Goal: Task Accomplishment & Management: Use online tool/utility

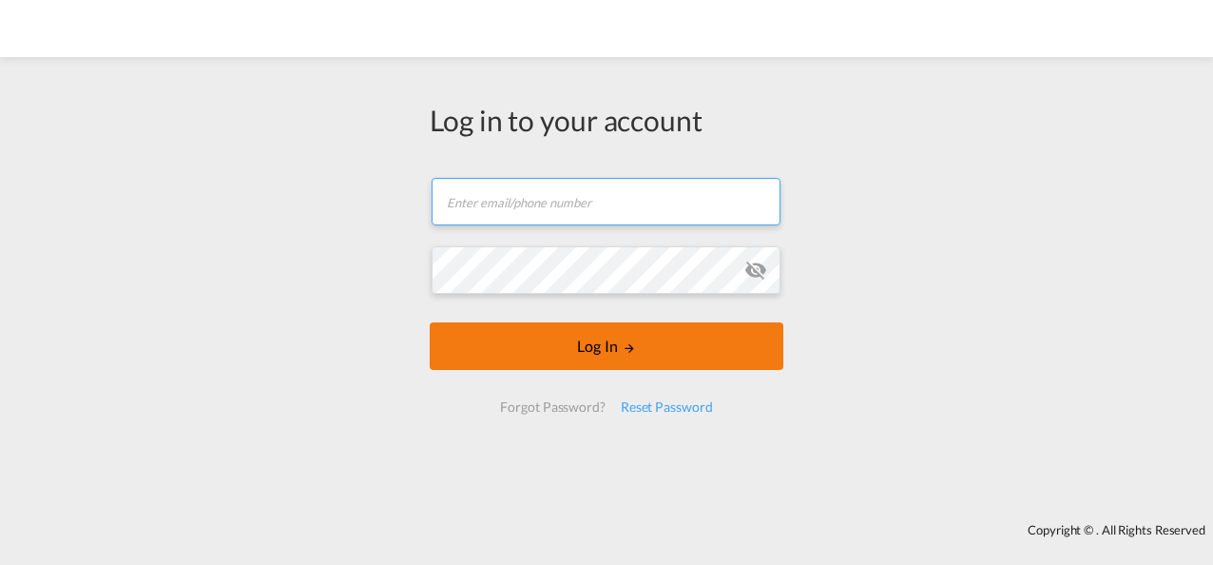
type input "[PERSON_NAME][EMAIL_ADDRESS][PERSON_NAME][DOMAIN_NAME]"
click at [616, 338] on button "Log In" at bounding box center [607, 346] width 354 height 48
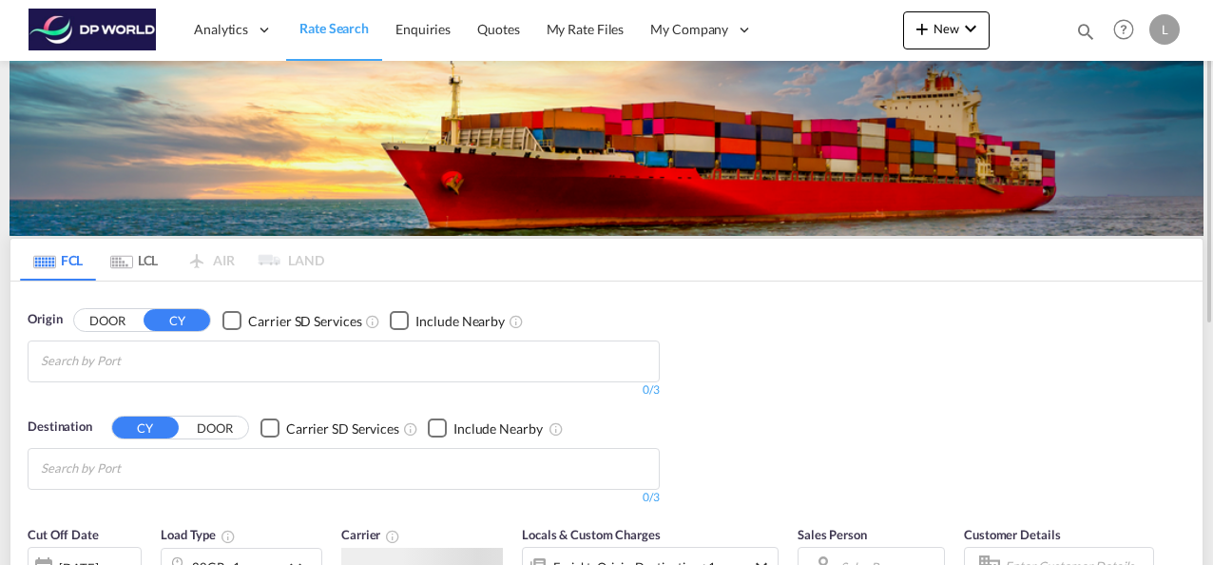
click at [116, 357] on input "Chips input." at bounding box center [131, 361] width 181 height 30
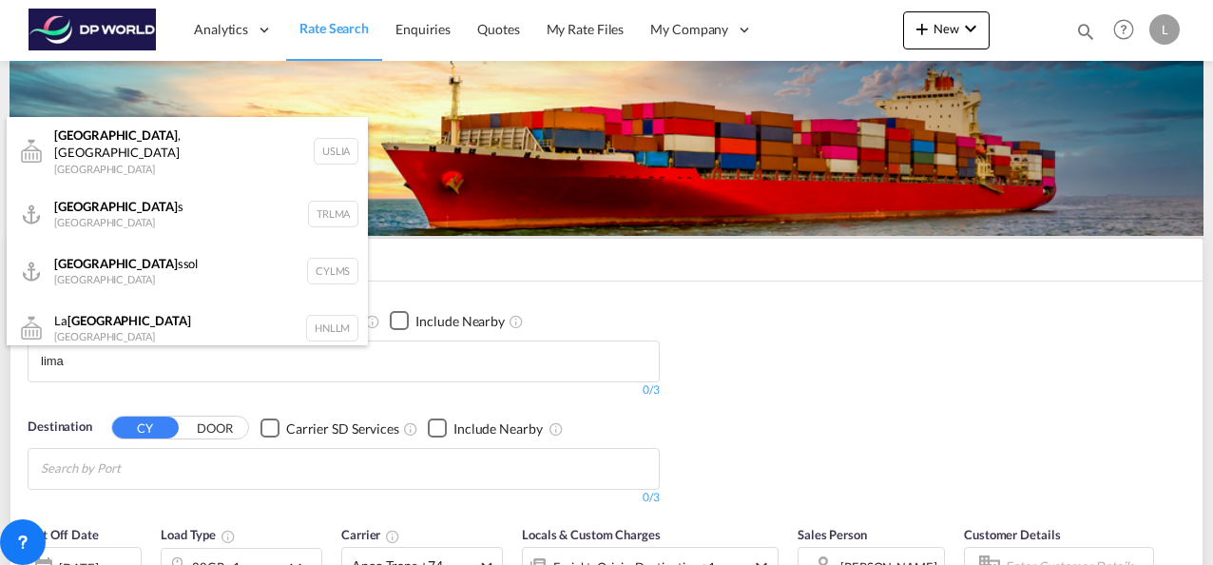
type input "lima"
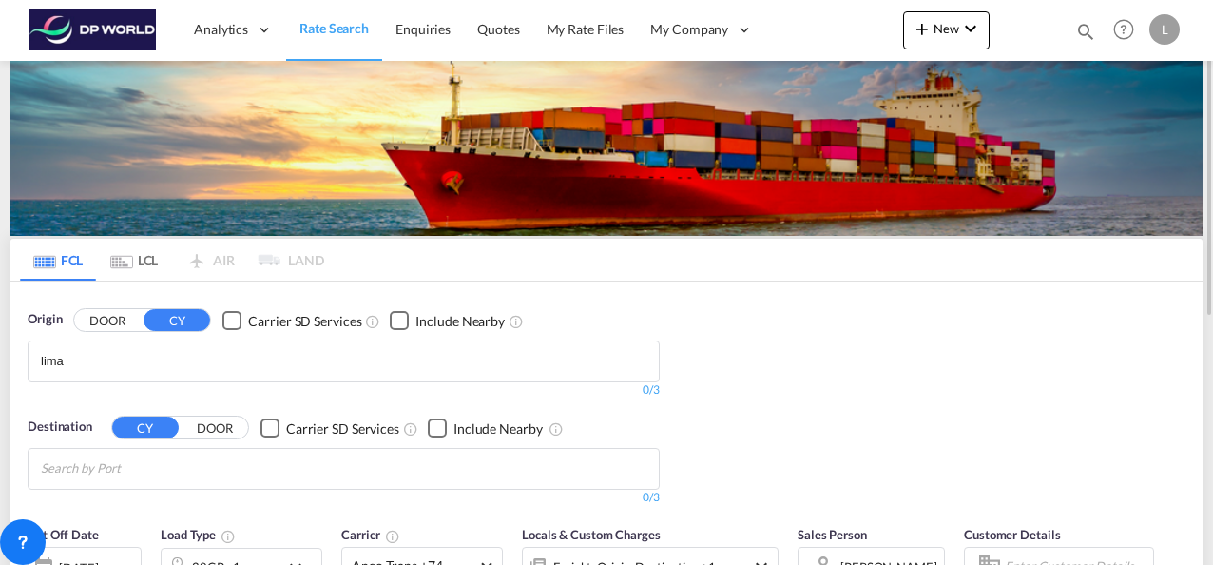
drag, startPoint x: 93, startPoint y: 357, endPoint x: 8, endPoint y: 359, distance: 85.6
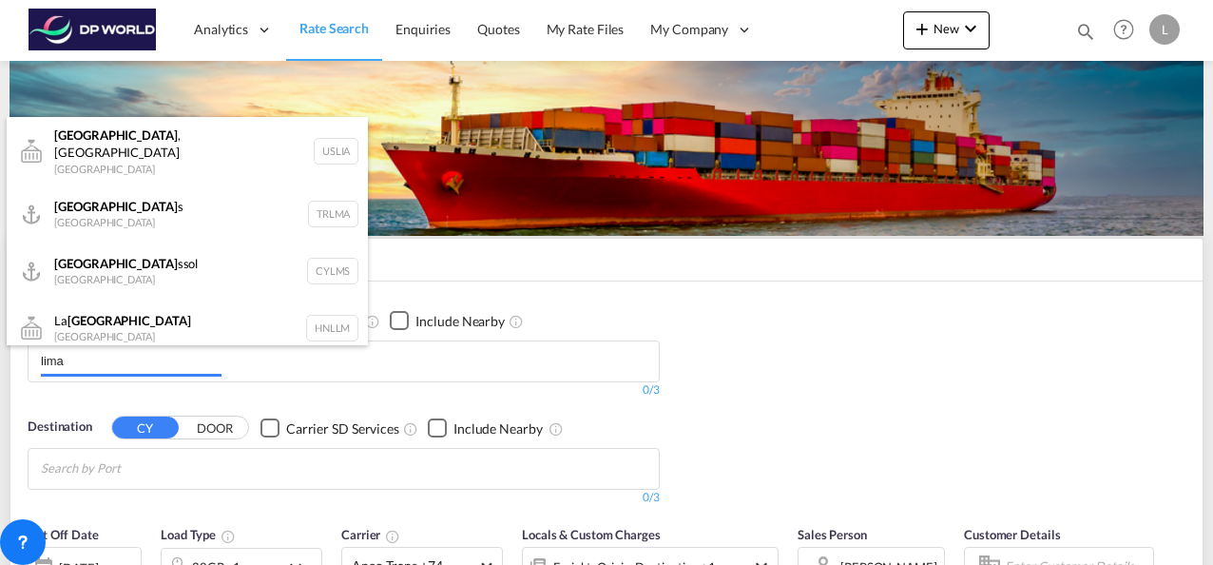
drag, startPoint x: 66, startPoint y: 358, endPoint x: 13, endPoint y: 366, distance: 52.8
click at [13, 366] on body "Analytics Dashboard Rate Search Enquiries Quotes My Rate Files My Company" at bounding box center [606, 282] width 1213 height 565
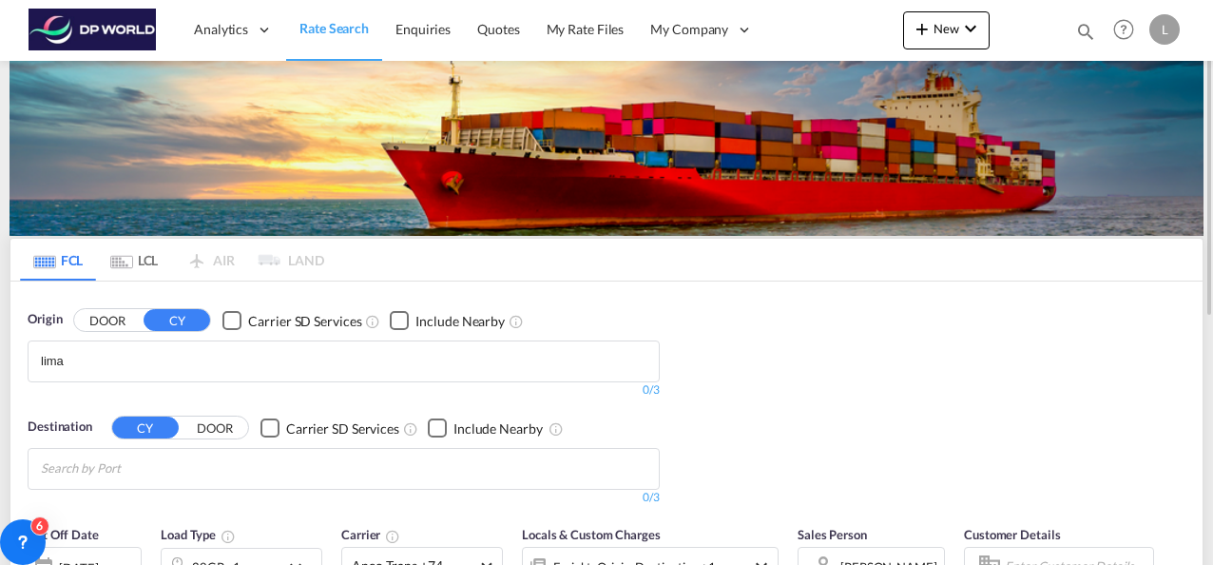
drag, startPoint x: 79, startPoint y: 358, endPoint x: 53, endPoint y: 362, distance: 25.9
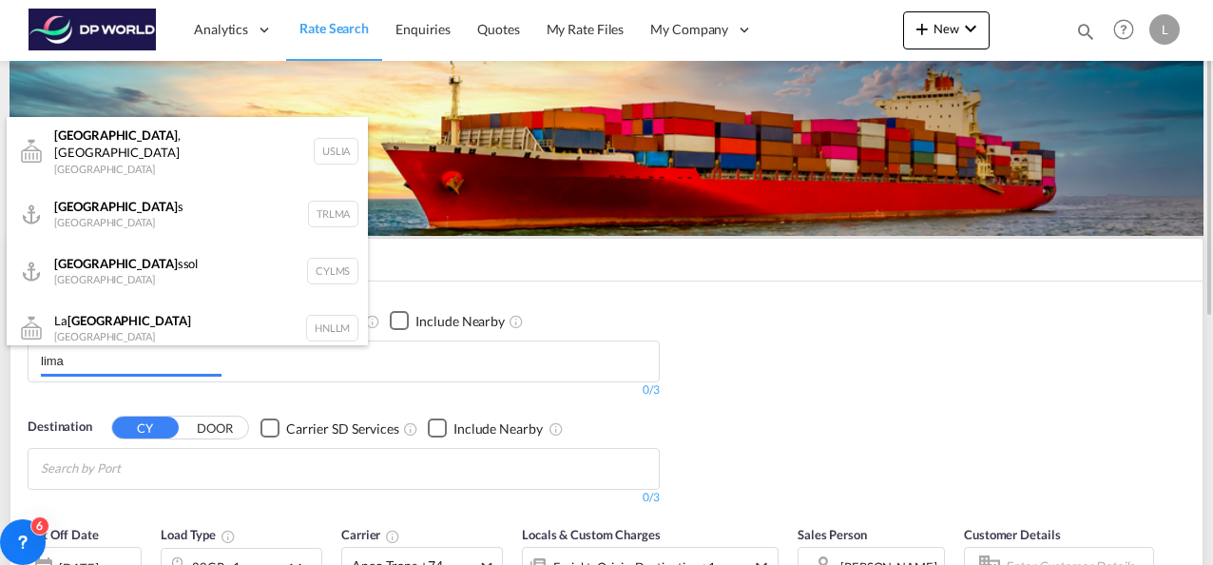
click at [89, 363] on body "Analytics Dashboard Rate Search Enquiries Quotes My Rate Files My Company" at bounding box center [606, 282] width 1213 height 565
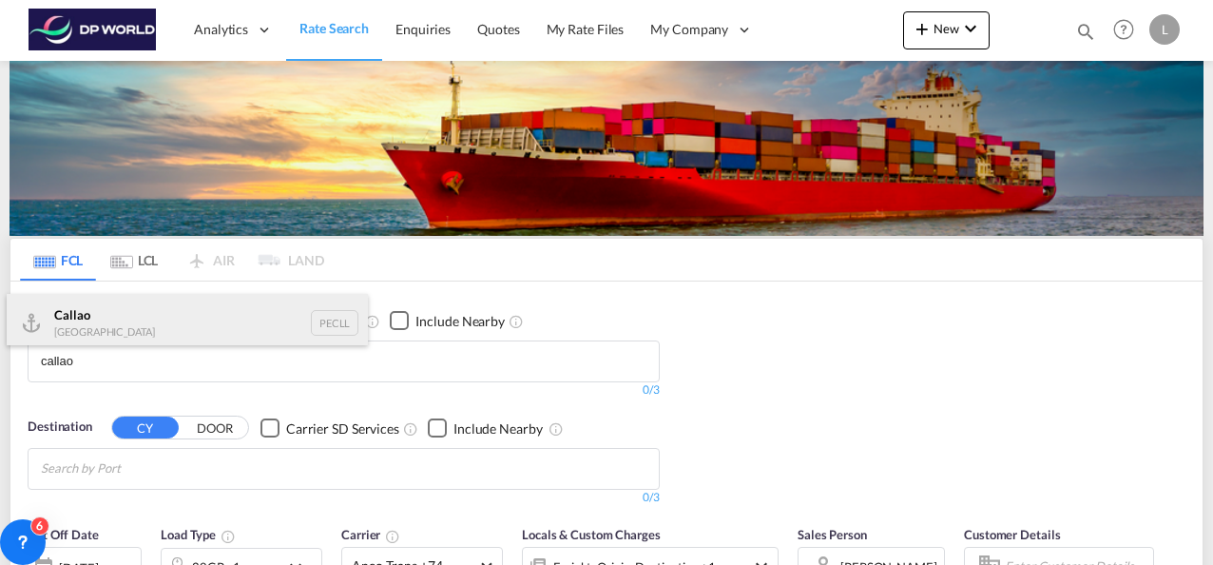
type input "callao"
click at [79, 325] on div "Callao [GEOGRAPHIC_DATA] PECLL" at bounding box center [187, 322] width 361 height 57
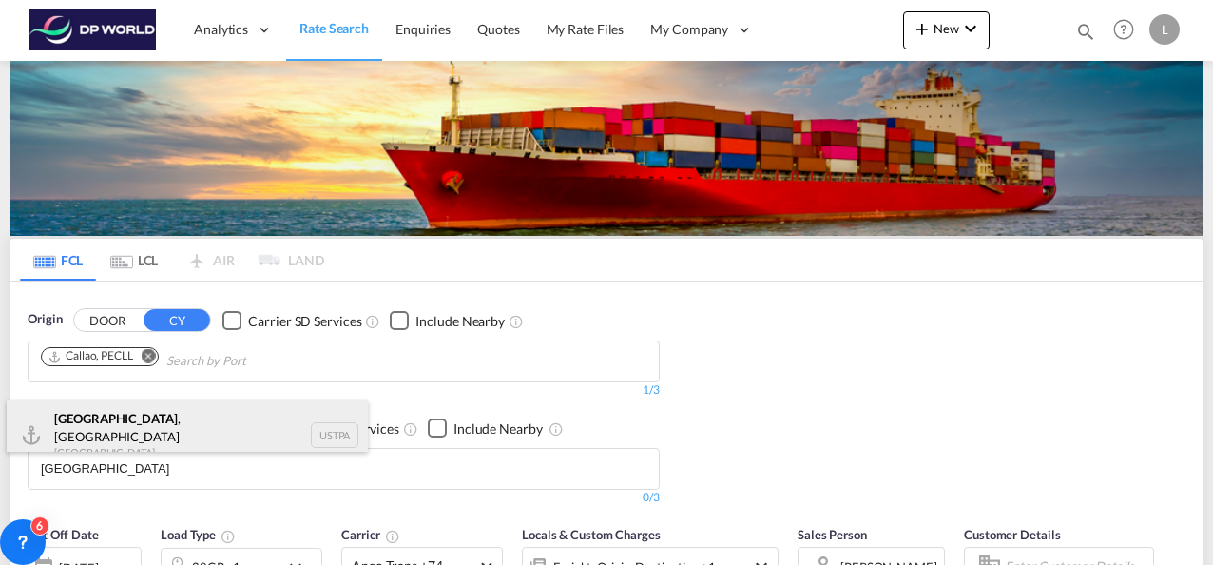
type input "[GEOGRAPHIC_DATA]"
click at [103, 437] on div "[GEOGRAPHIC_DATA] , [GEOGRAPHIC_DATA] [GEOGRAPHIC_DATA] [GEOGRAPHIC_DATA]" at bounding box center [187, 434] width 361 height 68
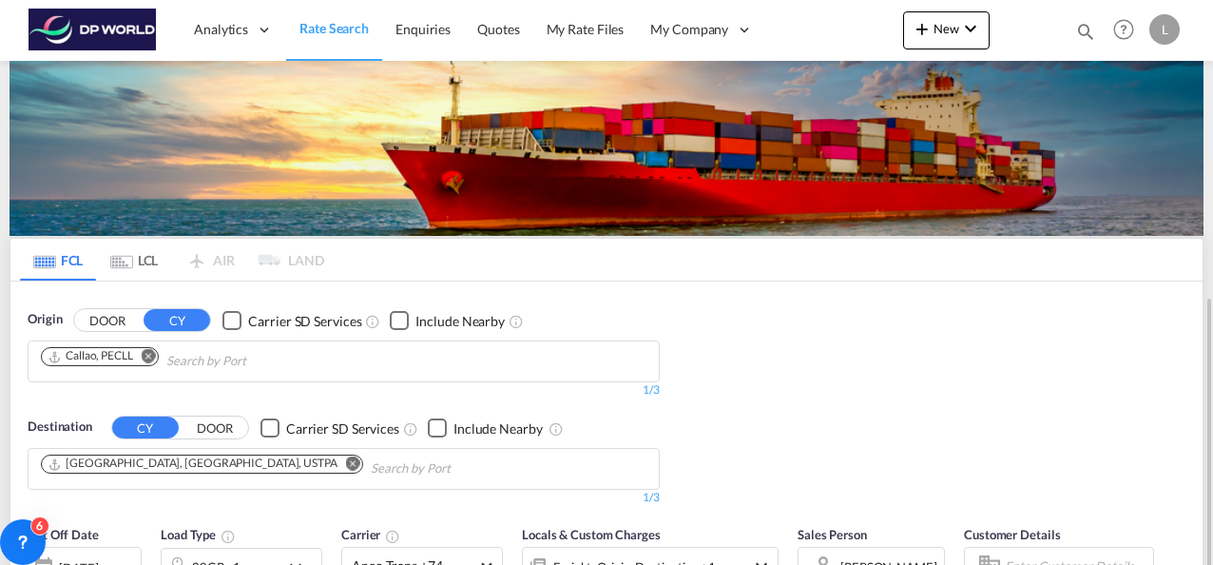
scroll to position [190, 0]
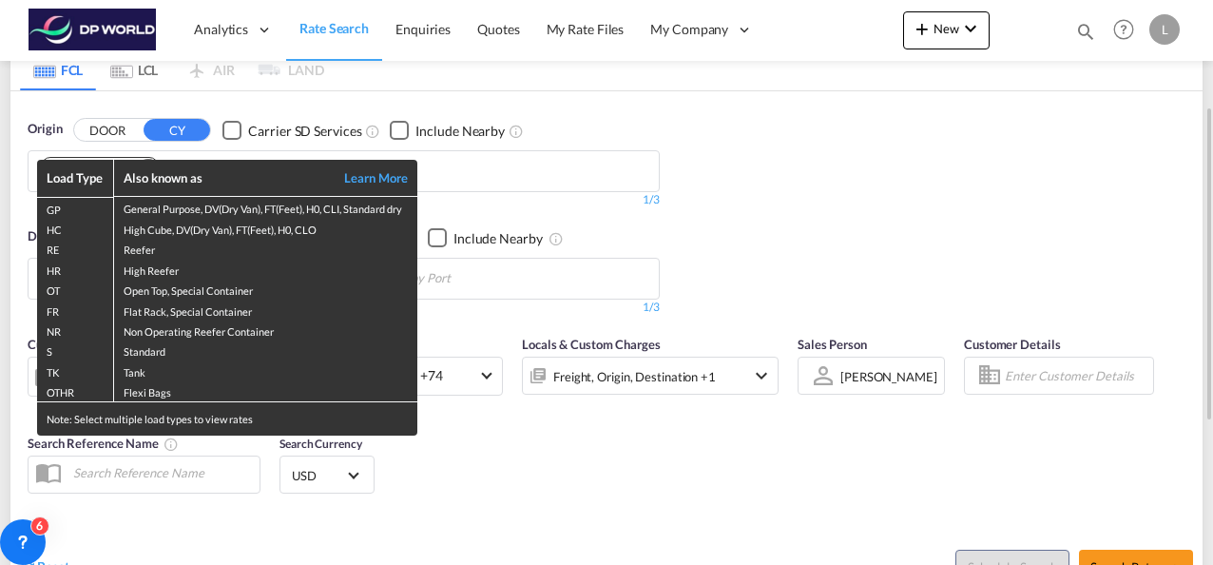
click at [665, 214] on div "Load Type Also known as Learn More GP General Purpose, DV(Dry Van), FT(Feet), H…" at bounding box center [606, 282] width 1213 height 565
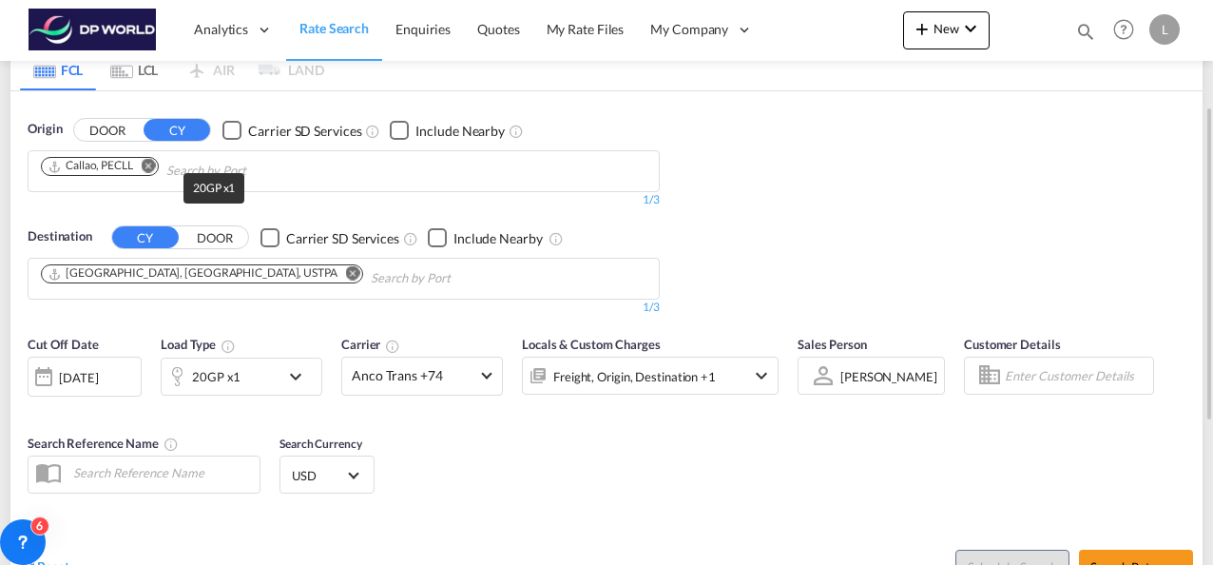
click at [224, 378] on div "20GP x1" at bounding box center [216, 376] width 48 height 27
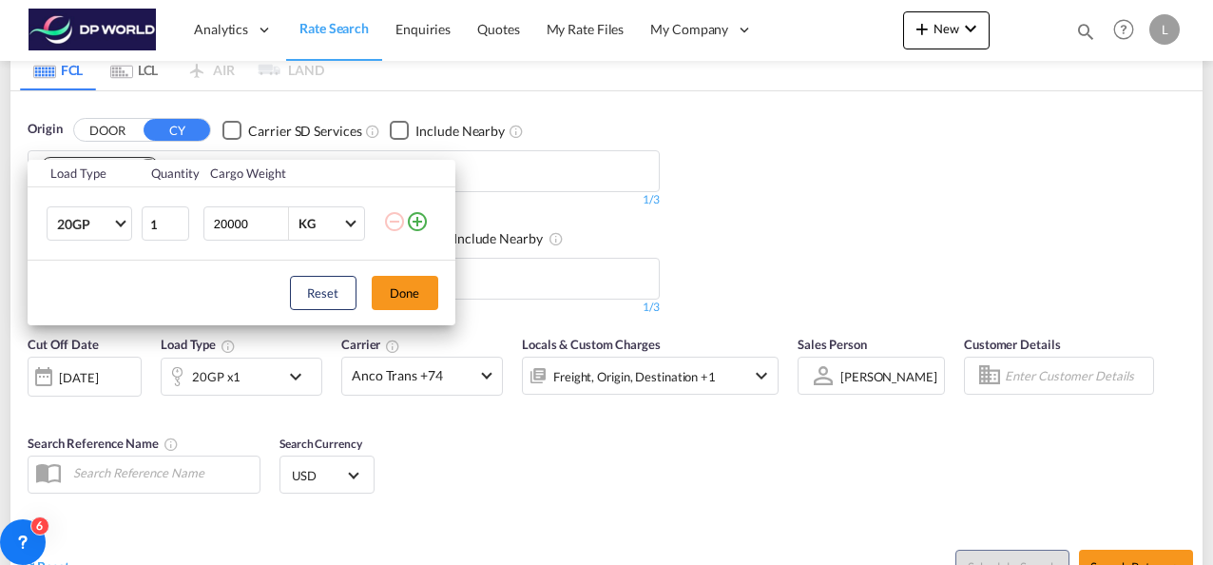
drag, startPoint x: 253, startPoint y: 224, endPoint x: 191, endPoint y: 226, distance: 61.8
click at [191, 226] on tr "20GP 20GP 40GP 40HC 45HC 20RE 40RE 40HR 20OT 40OT 20FR 40FR 40NR 20NR 45S 20TK …" at bounding box center [242, 223] width 428 height 73
type input "26000"
click at [390, 293] on button "Done" at bounding box center [405, 293] width 67 height 34
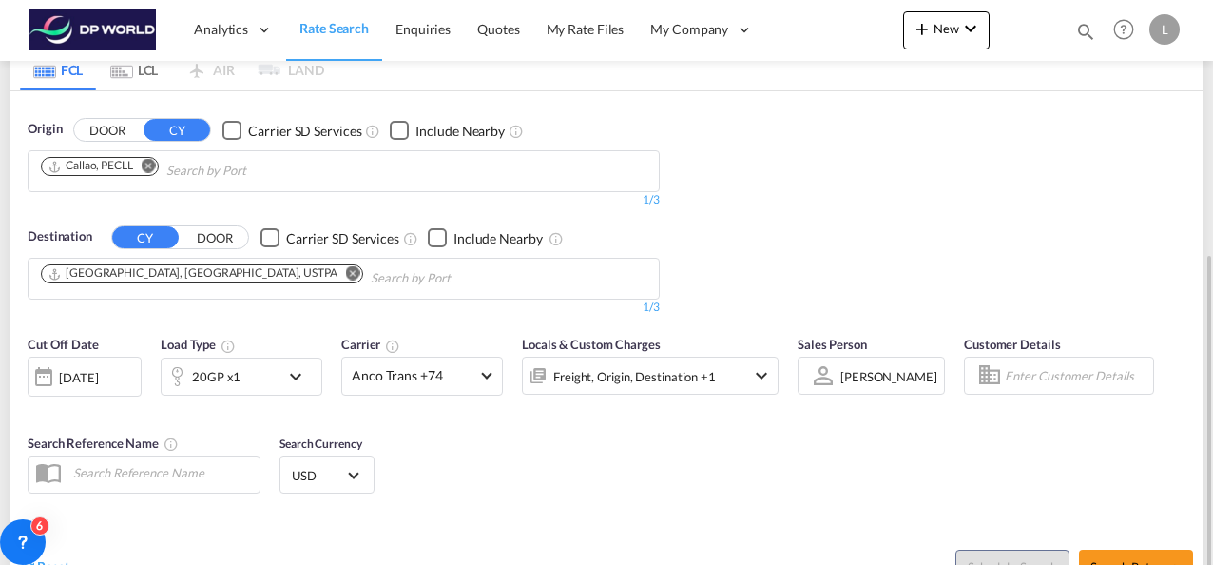
scroll to position [285, 0]
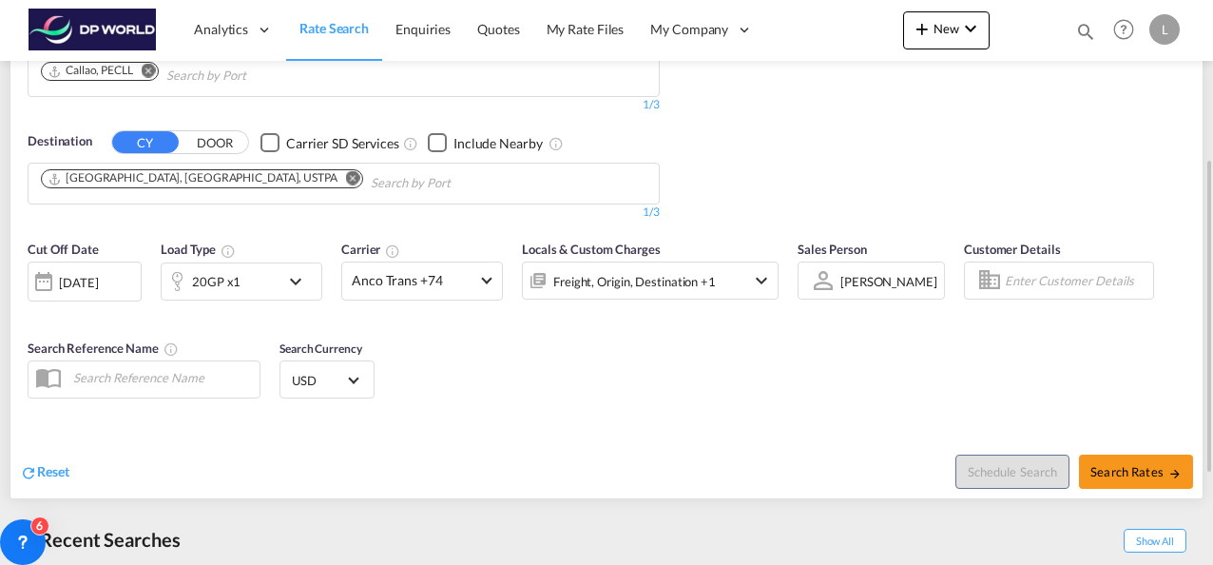
click at [865, 268] on md-select-value "[PERSON_NAME]" at bounding box center [888, 280] width 101 height 27
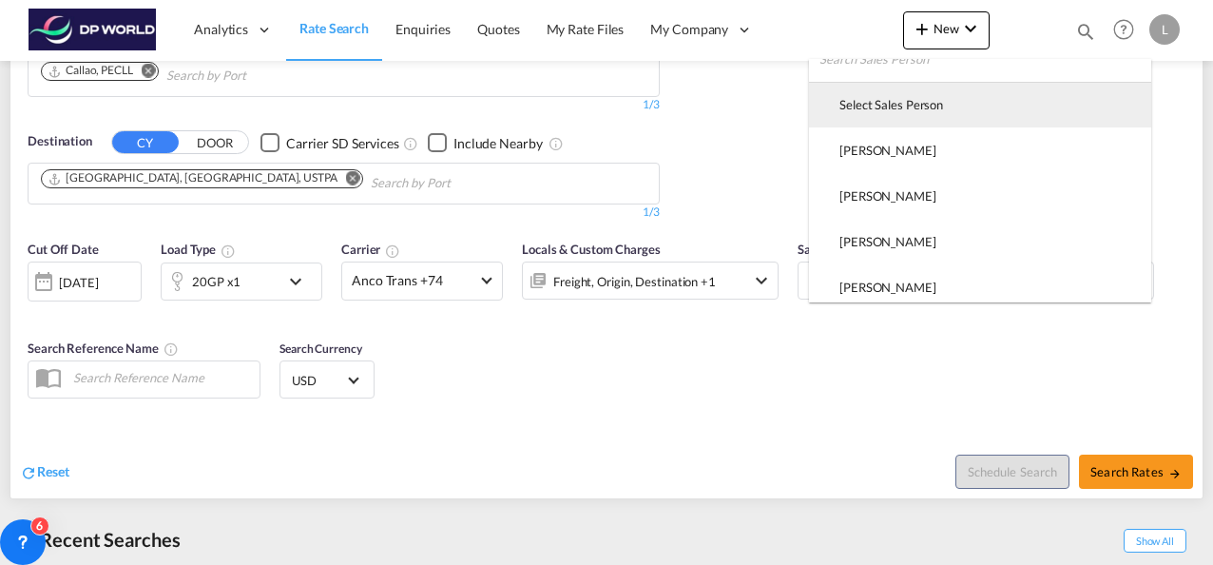
scroll to position [0, 0]
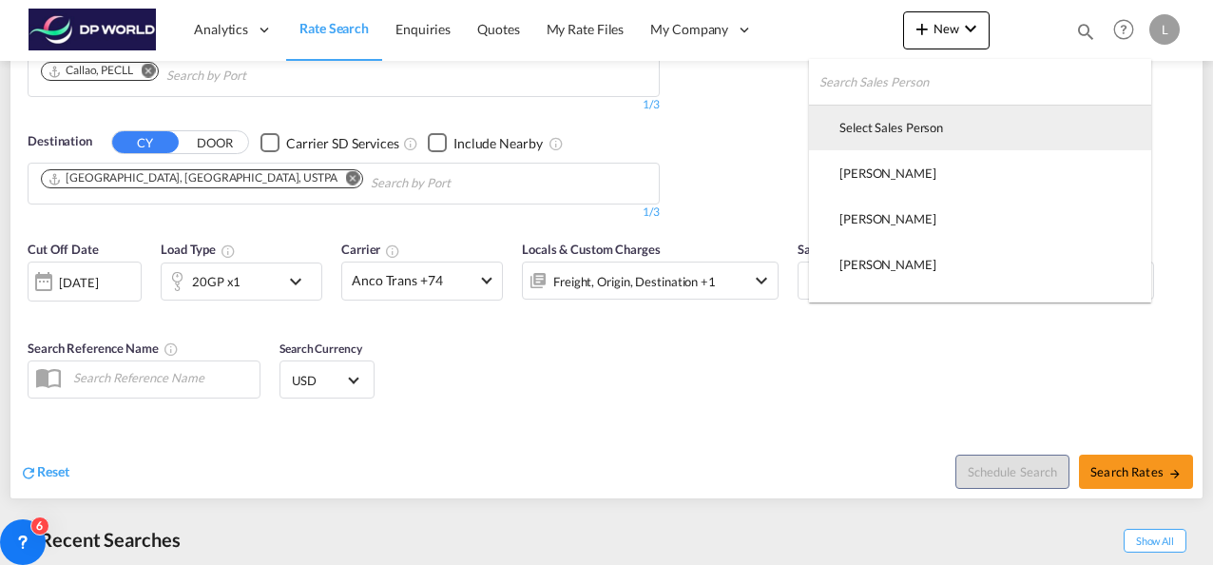
click at [880, 121] on div "Select Sales Person" at bounding box center [891, 127] width 104 height 17
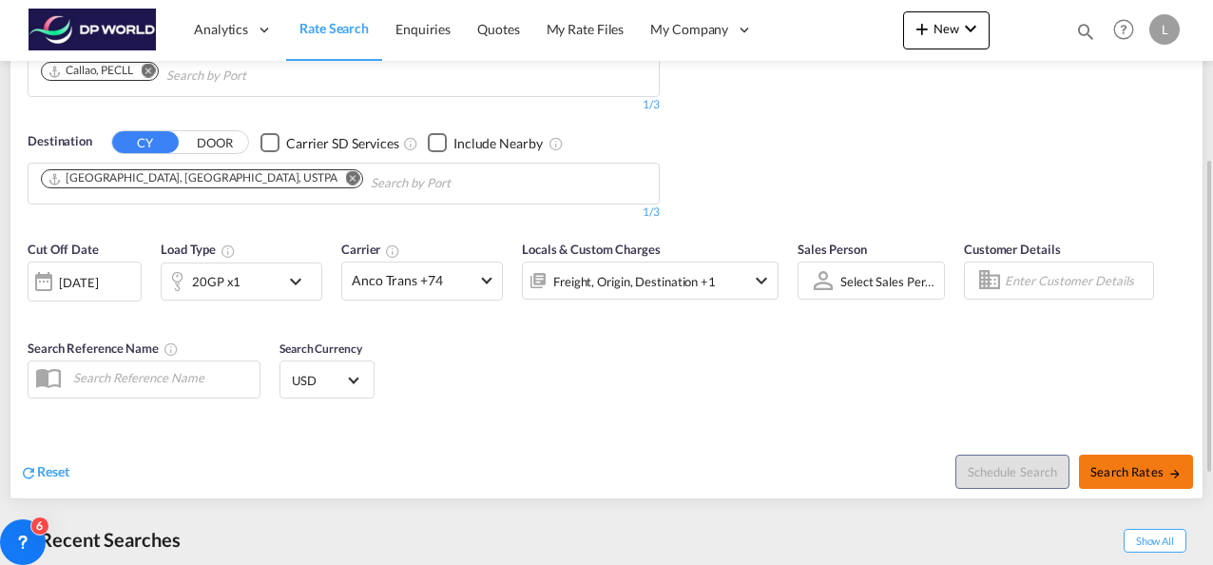
click at [1119, 461] on button "Search Rates" at bounding box center [1136, 471] width 114 height 34
type input "PECLL to USTPA / [DATE]"
